Goal: Task Accomplishment & Management: Manage account settings

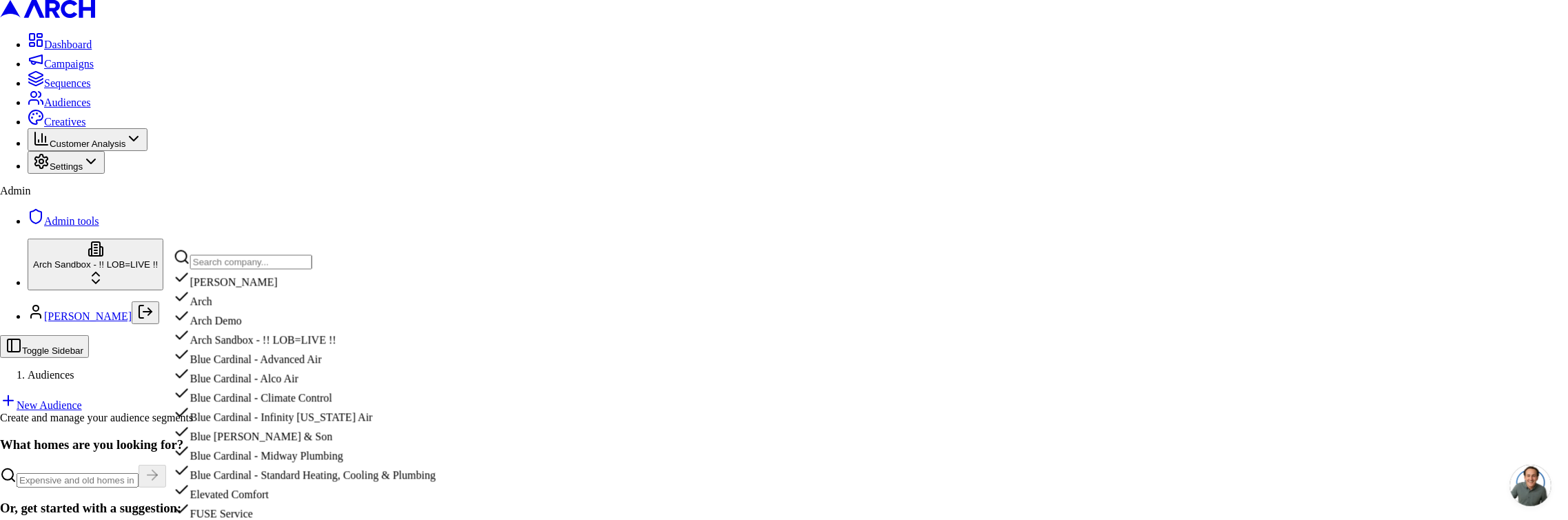
click at [263, 261] on input "text" at bounding box center [252, 263] width 122 height 15
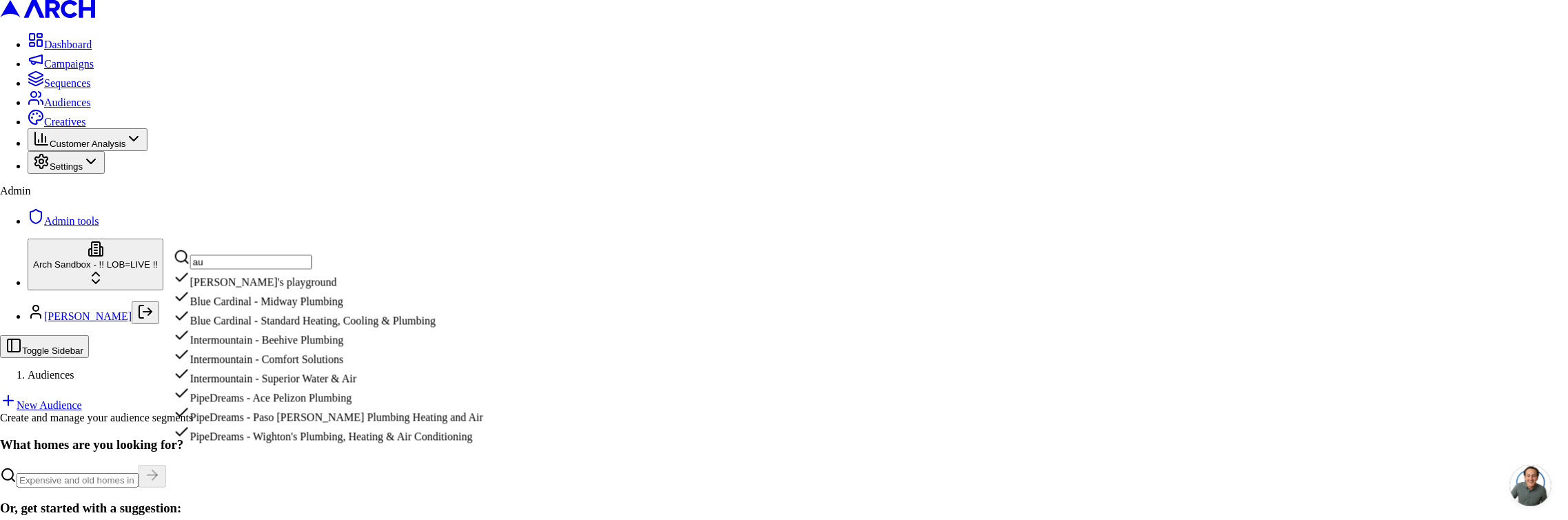
type input "a"
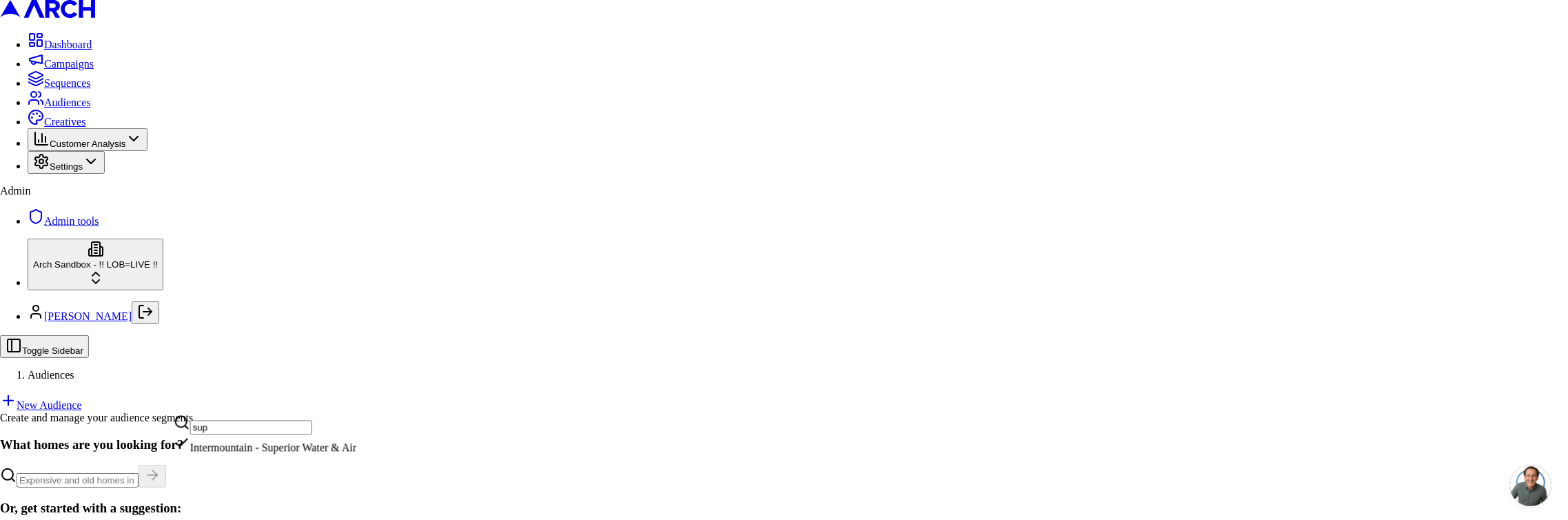
type input "sup"
click at [262, 455] on div "Intermountain - Superior Water & Air" at bounding box center [265, 444] width 183 height 20
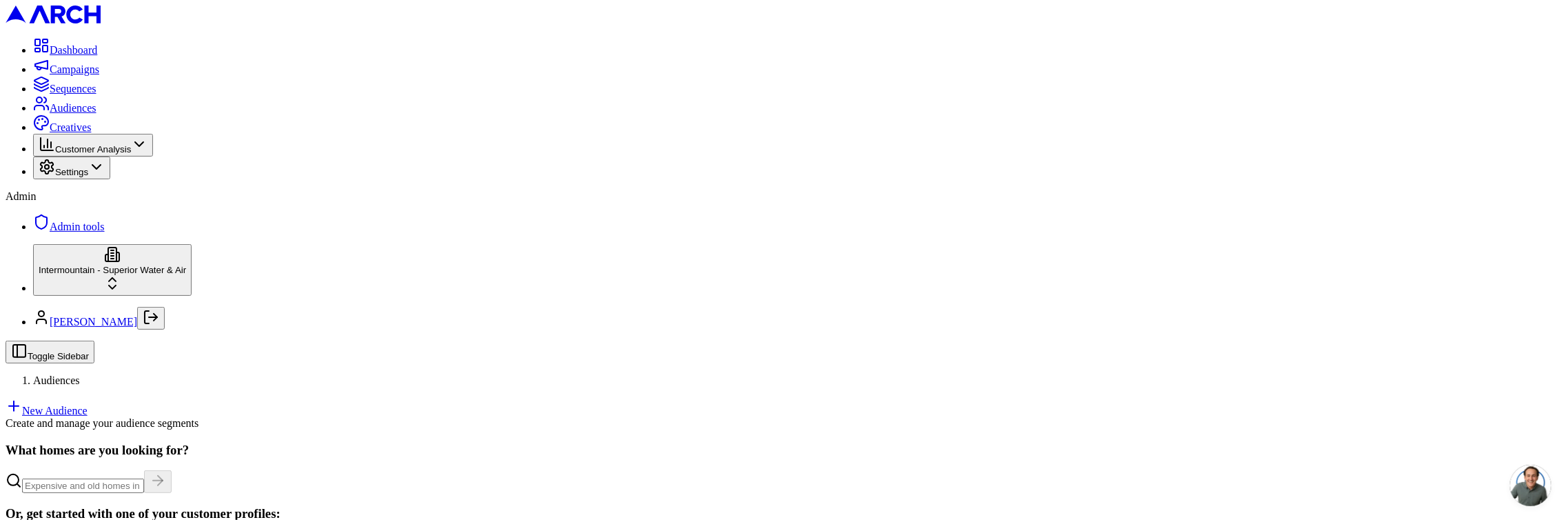
scroll to position [132, 0]
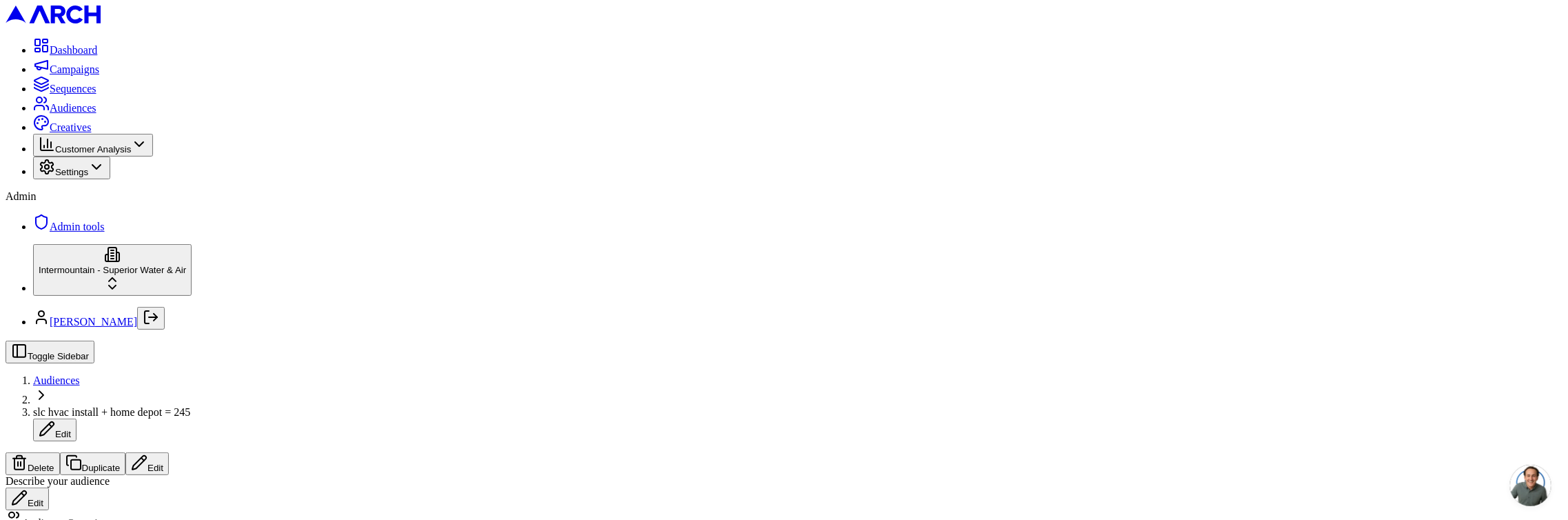
click at [169, 452] on button "Edit" at bounding box center [147, 463] width 44 height 23
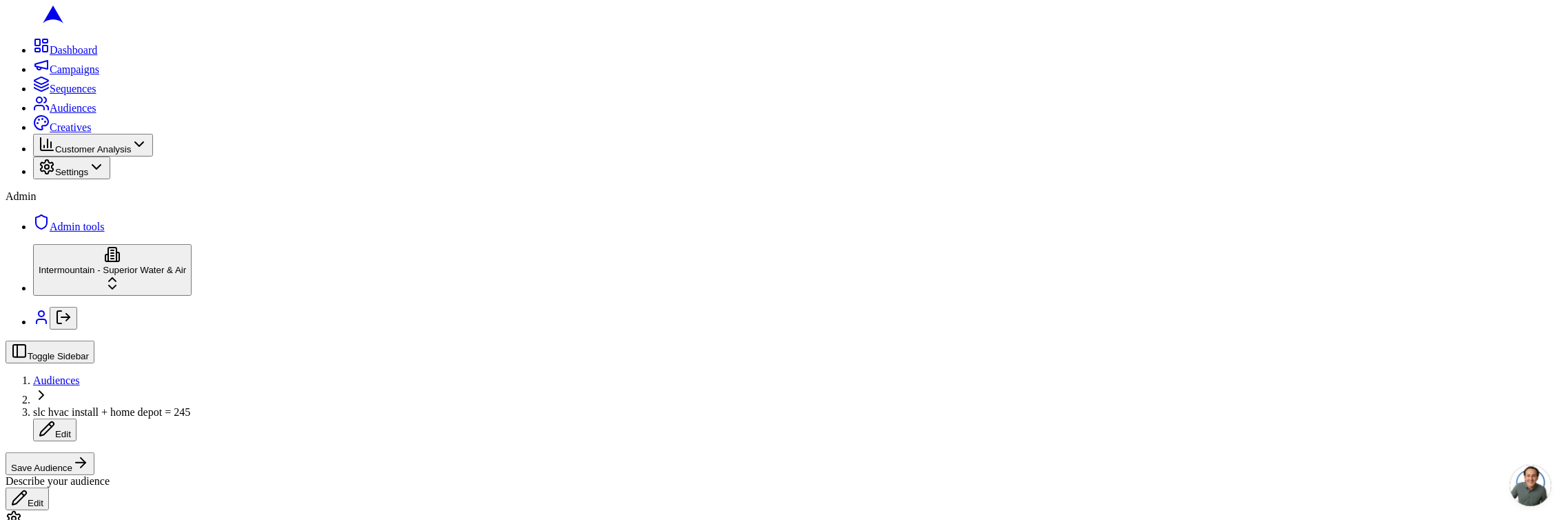
scroll to position [299, 0]
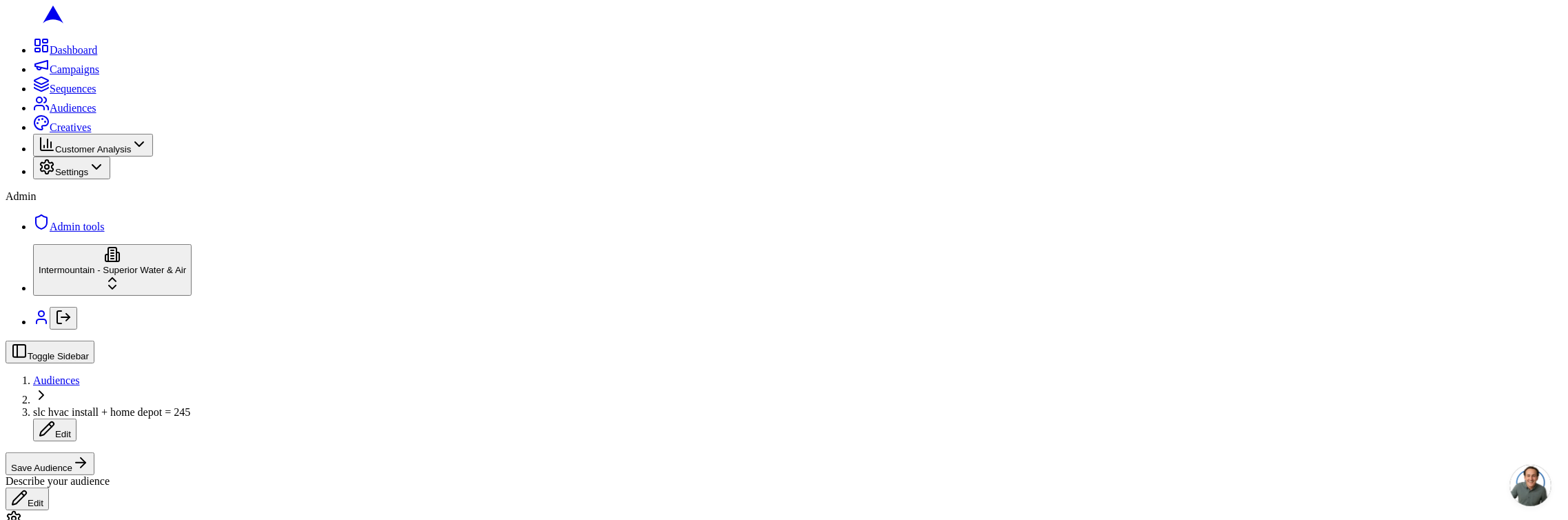
click at [191, 406] on span "slc hvac install + home depot = 245" at bounding box center [111, 412] width 157 height 12
type input "[test sacha] slc hvac install + home depot = 245"
click at [315, 420] on div "Save Cancel" at bounding box center [797, 431] width 1529 height 23
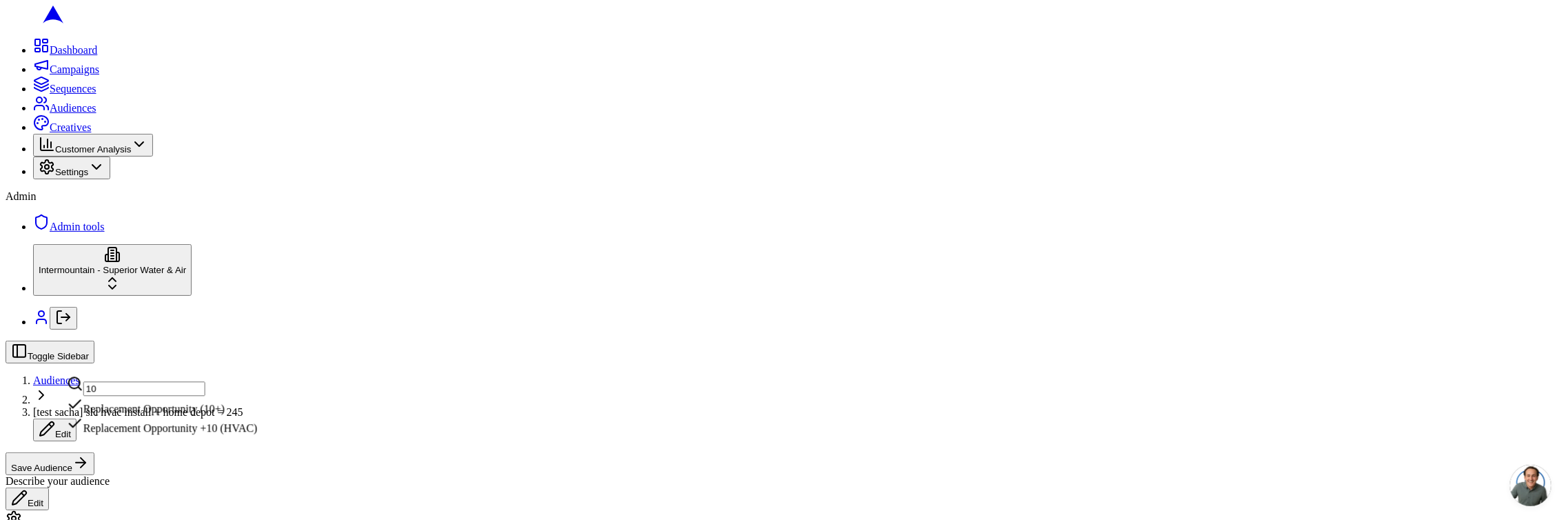
type input "1"
type input "6"
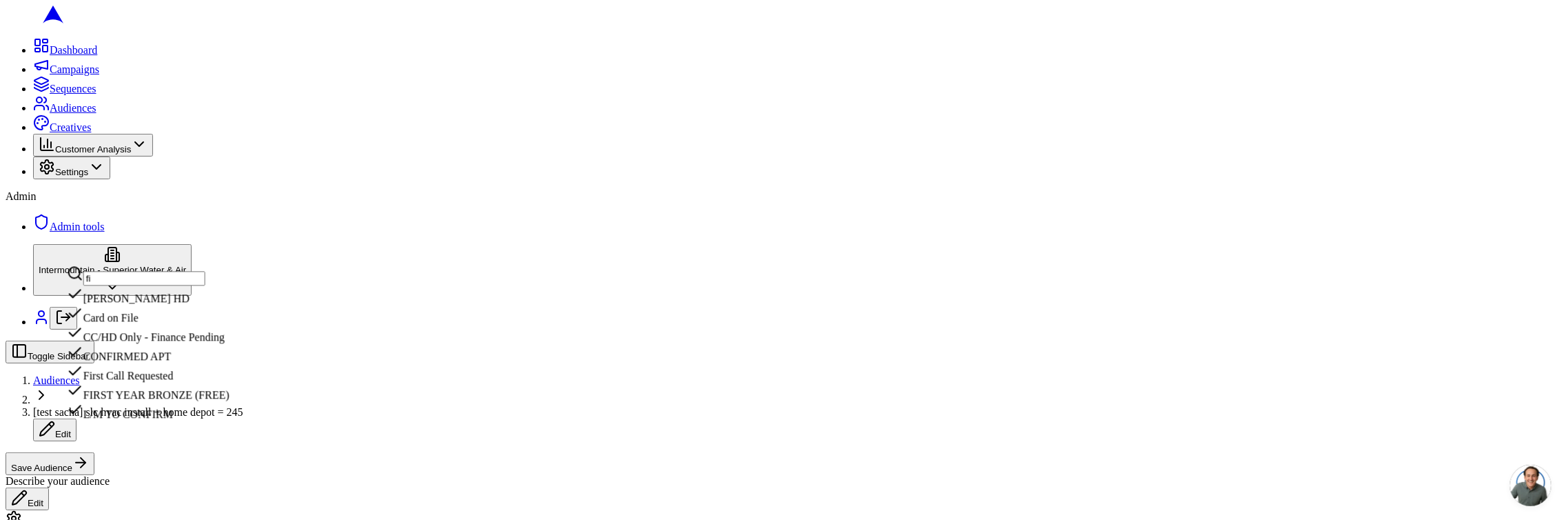
type input "f"
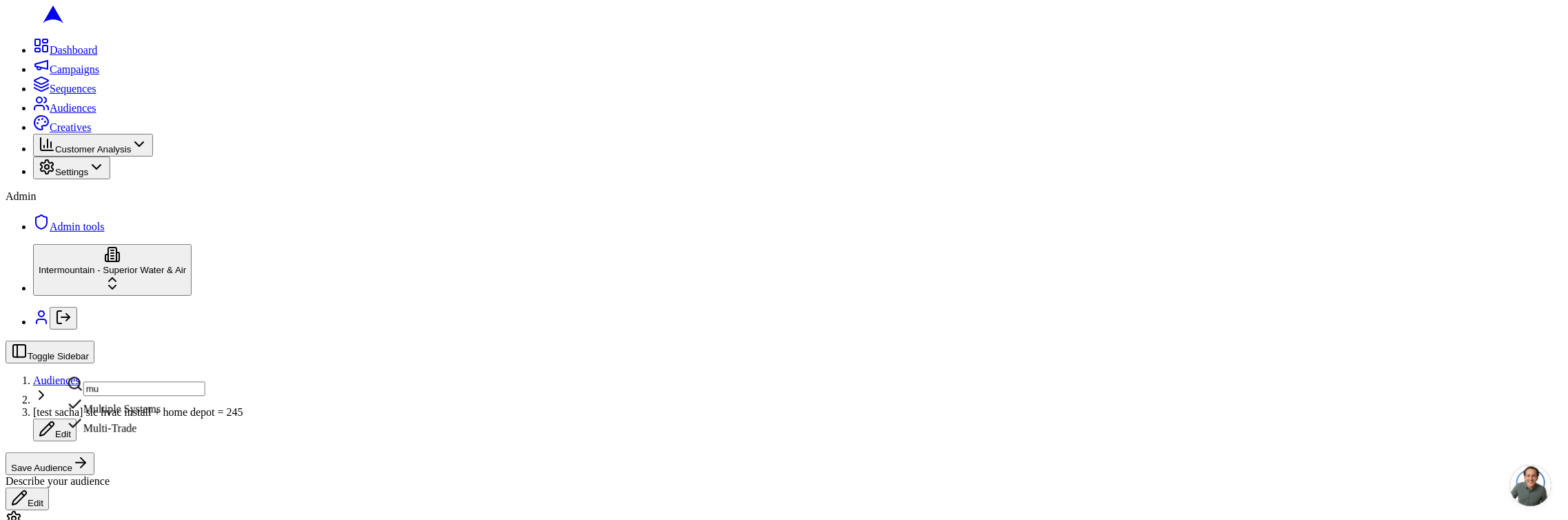
type input "m"
click at [122, 385] on input "cl" at bounding box center [145, 388] width 122 height 15
type input "c"
type input "3"
